Goal: Entertainment & Leisure: Consume media (video, audio)

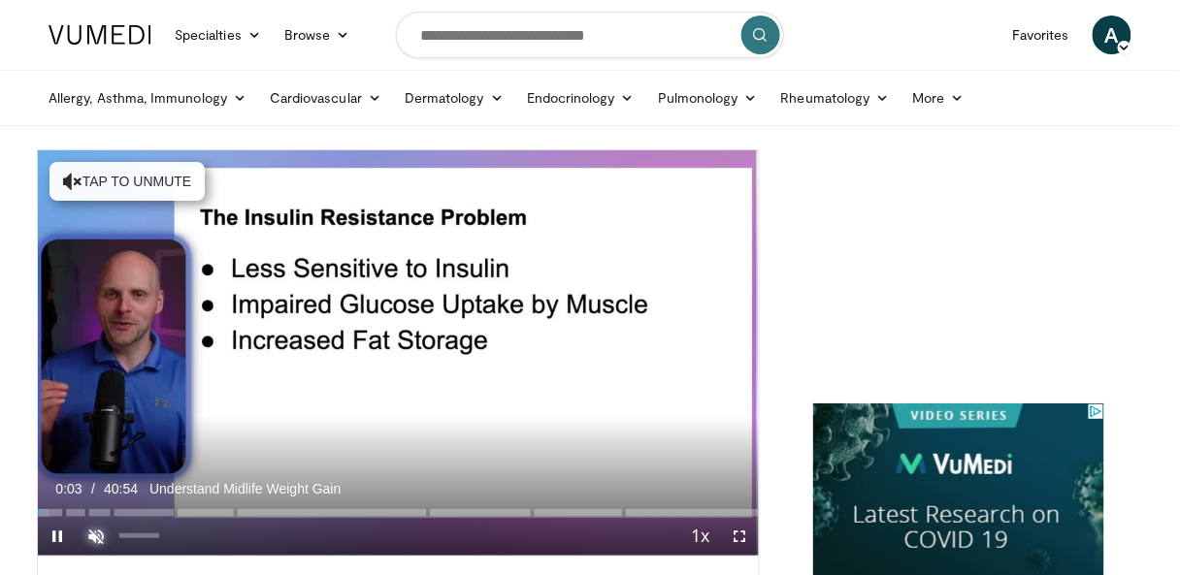
click at [94, 540] on span "Video Player" at bounding box center [96, 536] width 39 height 39
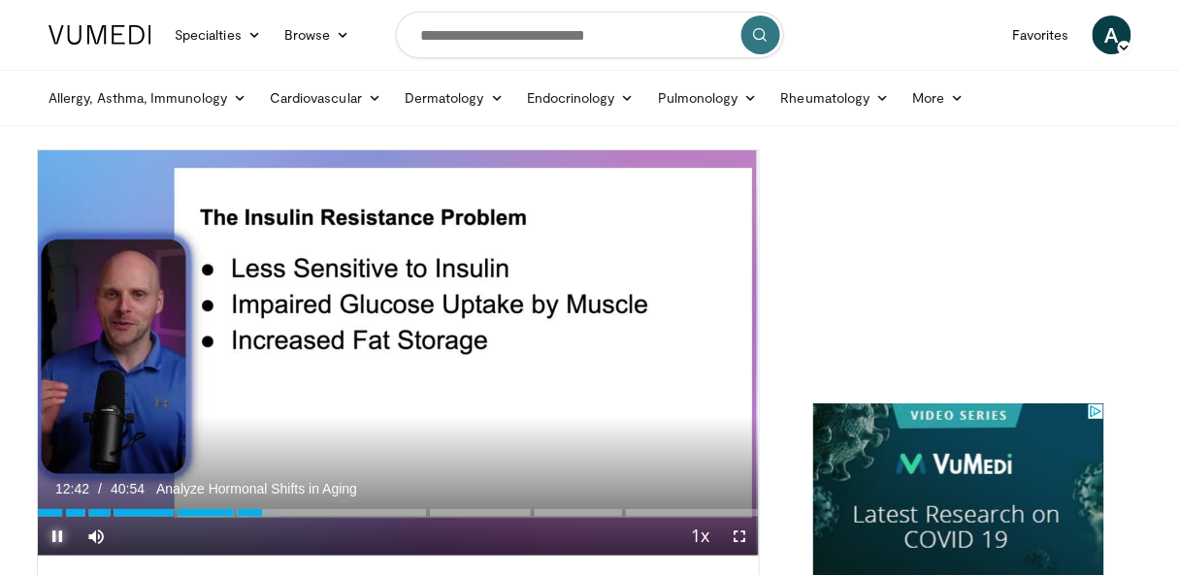
click at [53, 531] on span "Video Player" at bounding box center [57, 536] width 39 height 39
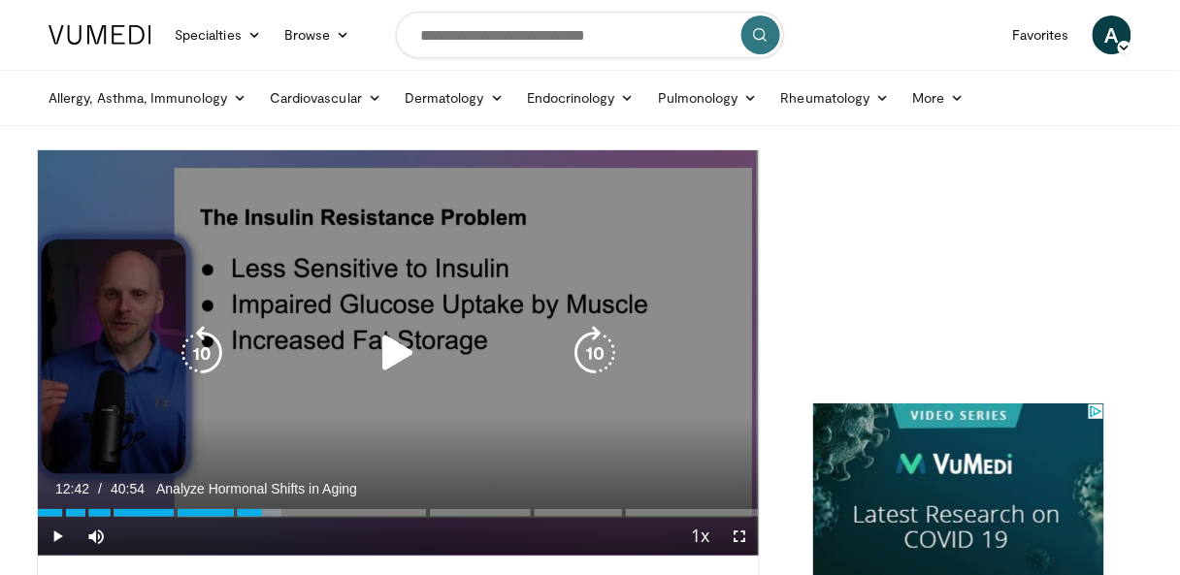
click at [390, 348] on icon "Video Player" at bounding box center [398, 353] width 54 height 54
click at [409, 349] on icon "Video Player" at bounding box center [398, 353] width 54 height 54
